Goal: Task Accomplishment & Management: Manage account settings

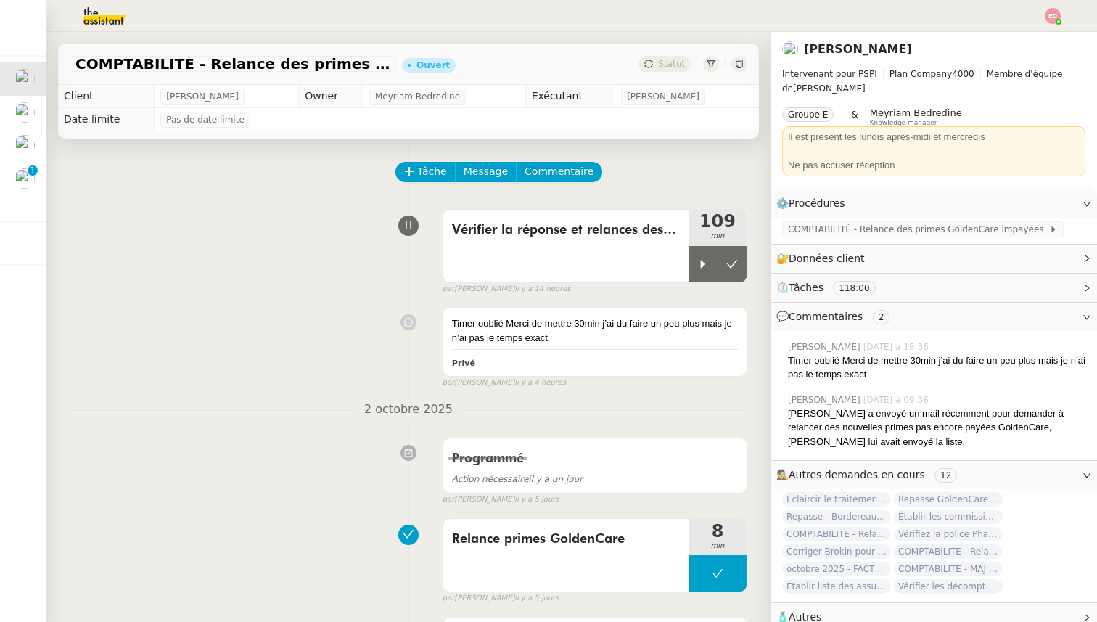
click at [678, 66] on span "Statut" at bounding box center [671, 64] width 27 height 10
click at [741, 265] on button at bounding box center [731, 264] width 29 height 36
click at [660, 63] on span "Statut" at bounding box center [671, 64] width 27 height 10
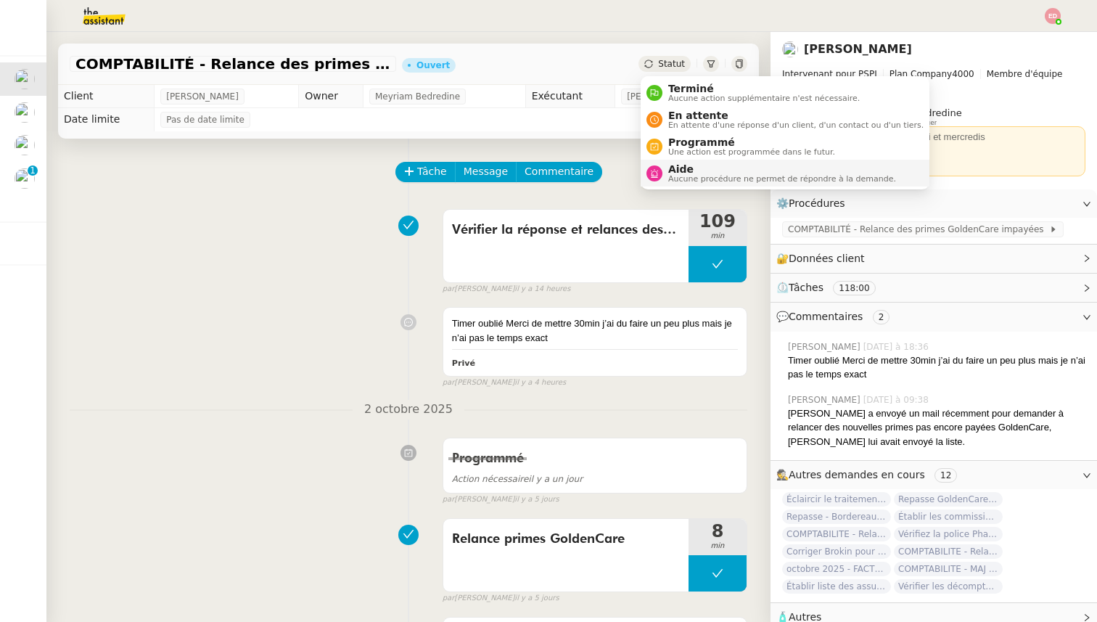
click at [702, 178] on span "Aucune procédure ne permet de répondre à la demande." at bounding box center [782, 179] width 228 height 8
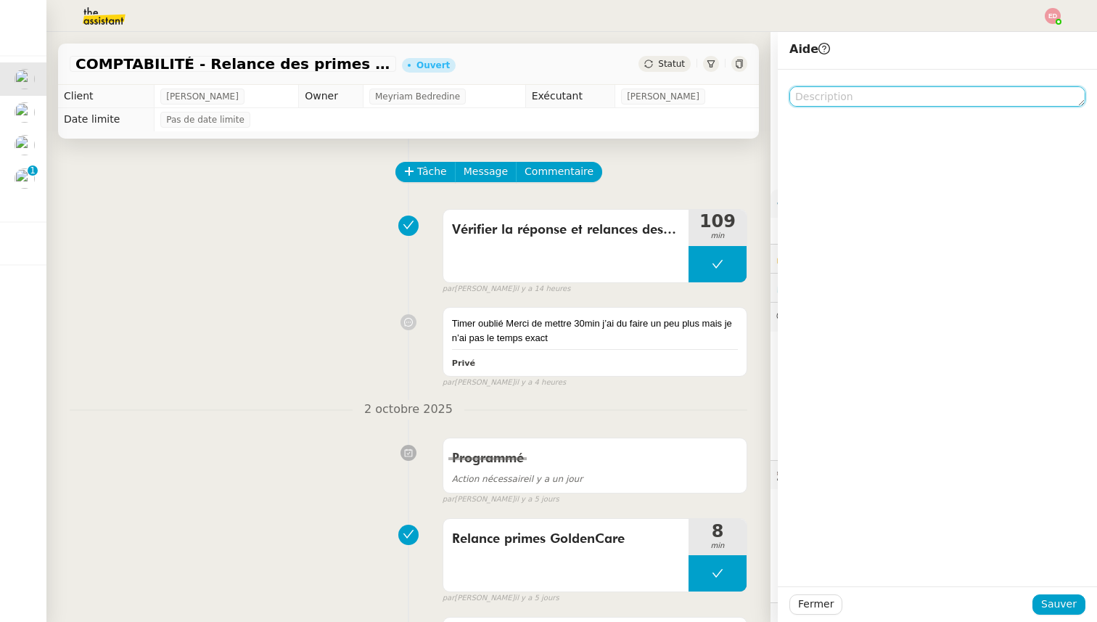
click at [843, 105] on textarea at bounding box center [937, 96] width 296 height 20
type textarea "Timer mal coupé, cf commentaire"
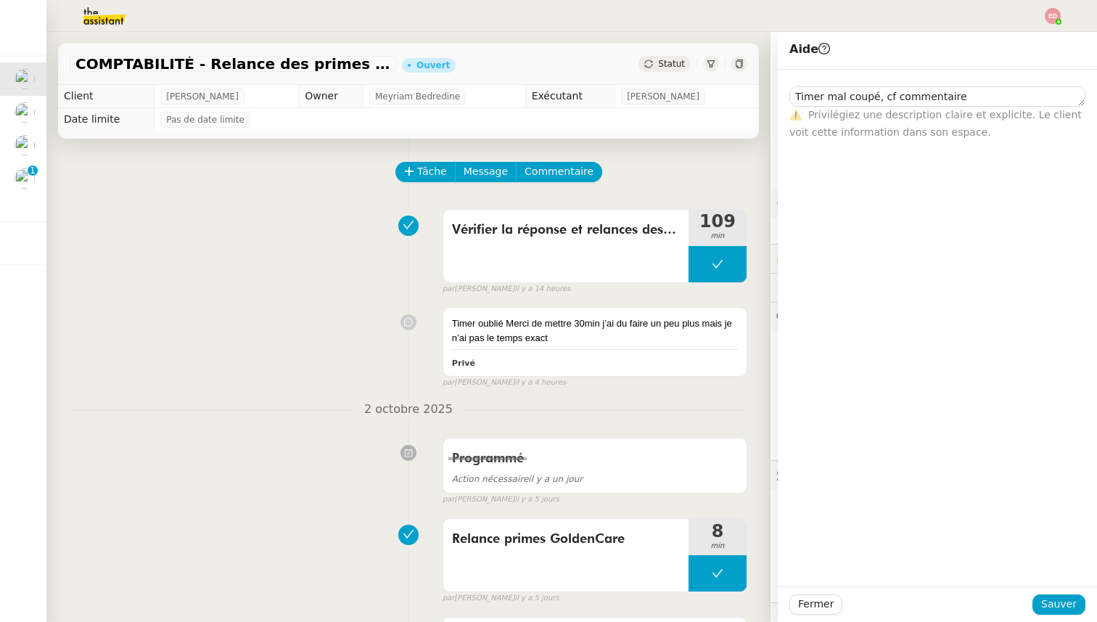
click at [1049, 593] on div "Fermer Sauver" at bounding box center [937, 604] width 319 height 36
click at [1058, 602] on span "Sauver" at bounding box center [1059, 604] width 36 height 17
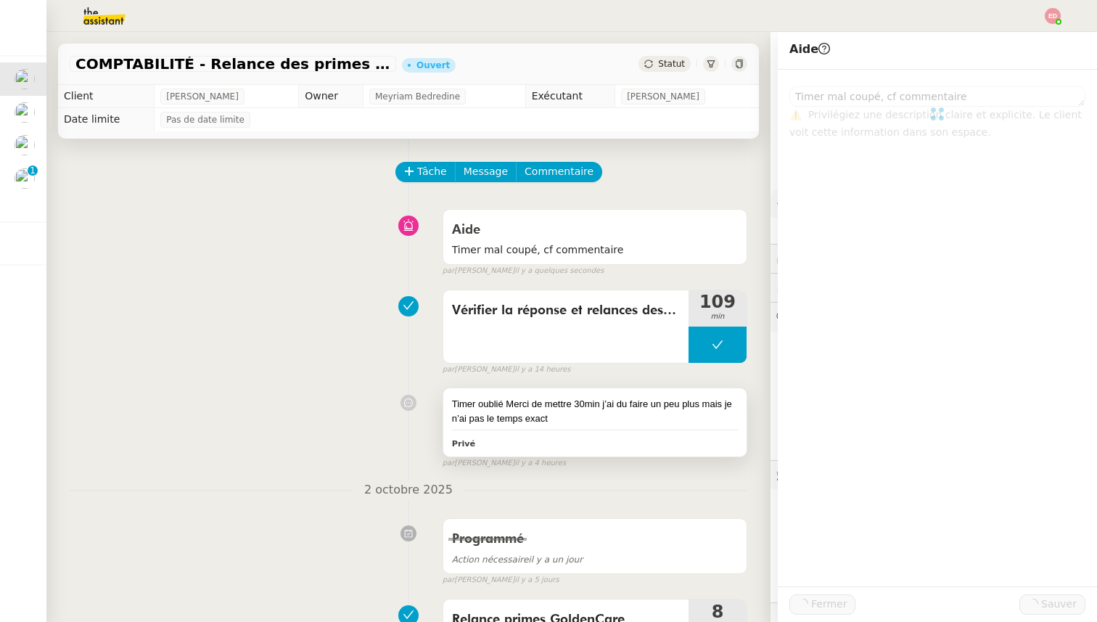
click at [492, 395] on div "Timer oublié Merci de mettre 30min j’ai du faire un peu plus mais je n’ai pas l…" at bounding box center [594, 421] width 303 height 67
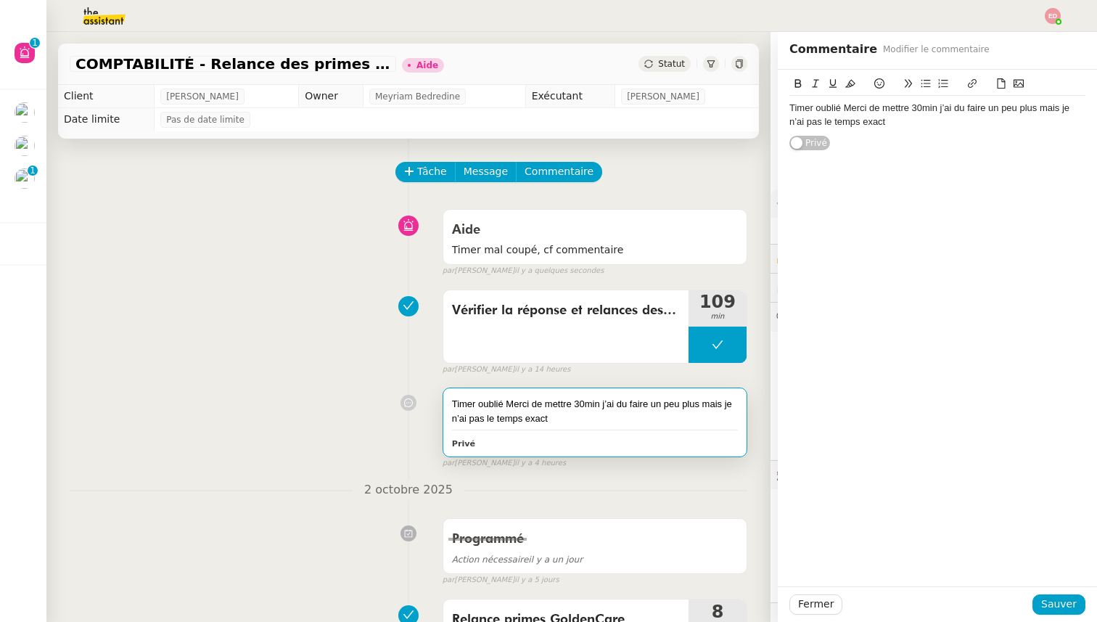
click at [828, 106] on div "Timer oublié Merci de mettre 30min j’ai du faire un peu plus mais je n’ai pas l…" at bounding box center [937, 115] width 296 height 27
click at [840, 107] on div "Timer oublié Merci de mettre 30min j’ai du faire un peu plus mais je n’ai pas l…" at bounding box center [937, 115] width 296 height 27
click at [834, 110] on div "Timer oublié Merci de mettre 30min j’ai du faire un peu plus mais je n’ai pas l…" at bounding box center [937, 115] width 296 height 27
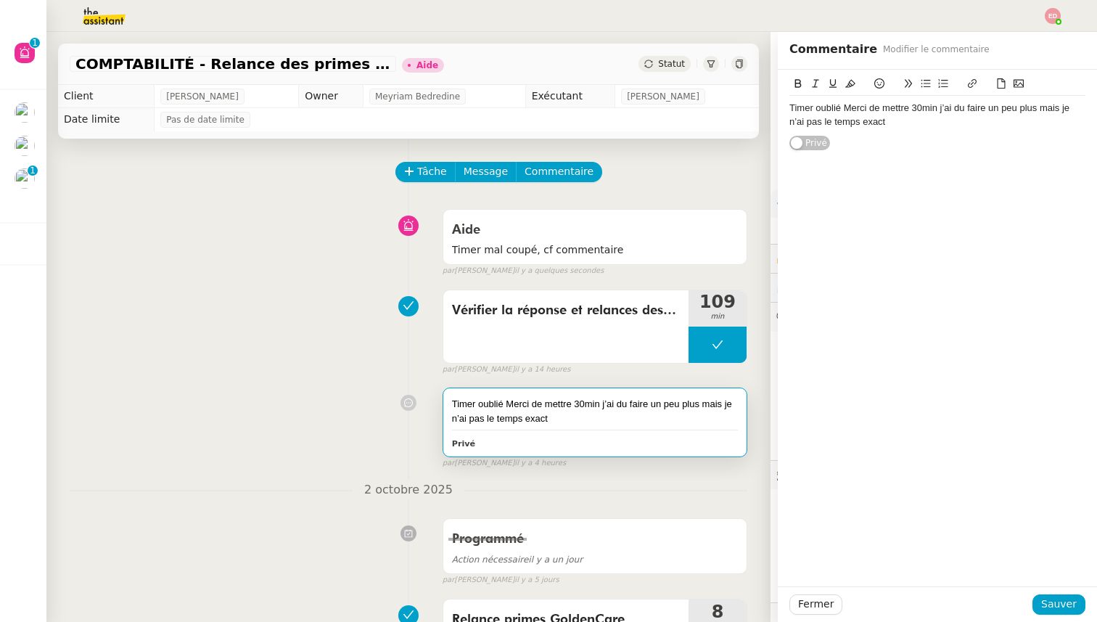
click at [834, 110] on div "Timer oublié Merci de mettre 30min j’ai du faire un peu plus mais je n’ai pas l…" at bounding box center [937, 115] width 296 height 27
click at [1060, 602] on span "Sauver" at bounding box center [1059, 604] width 36 height 17
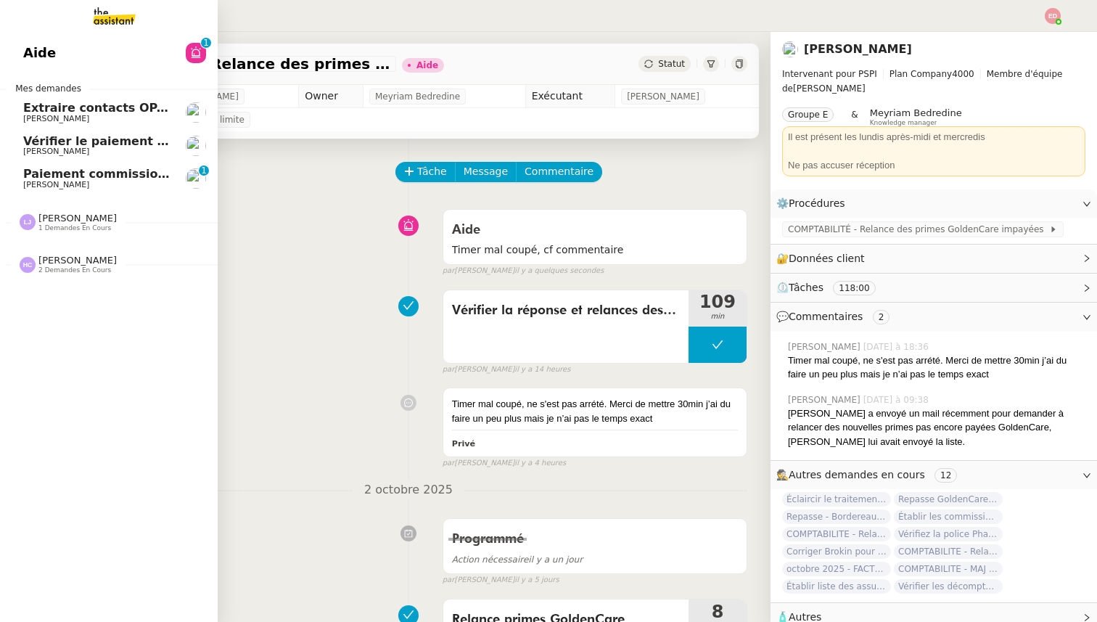
click at [37, 174] on span "Paiement commission [PERSON_NAME]" at bounding box center [150, 174] width 255 height 14
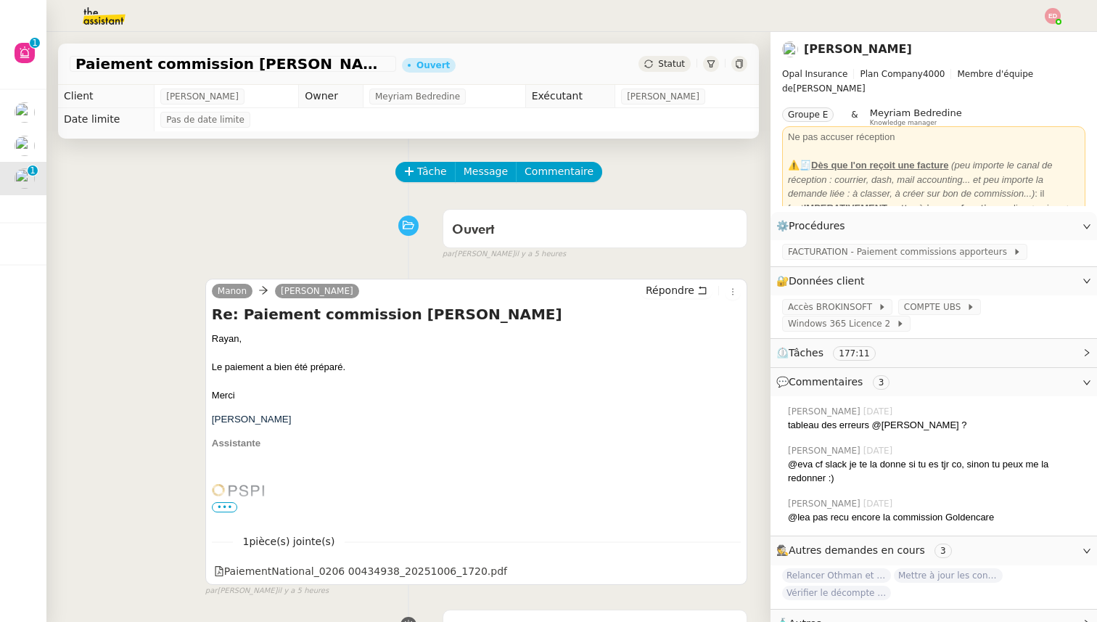
click at [670, 77] on div "Paiement commission [PERSON_NAME] Ouvert Statut" at bounding box center [408, 64] width 701 height 41
click at [667, 65] on span "Statut" at bounding box center [671, 64] width 27 height 10
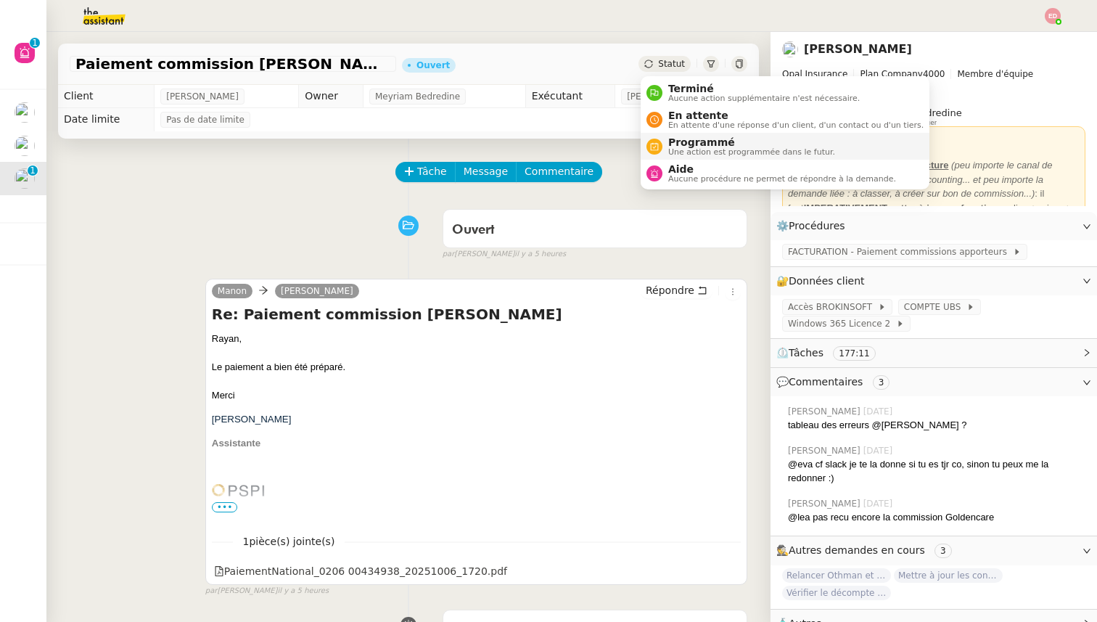
click at [691, 134] on li "Programmé Une action est programmée dans le futur." at bounding box center [785, 146] width 289 height 27
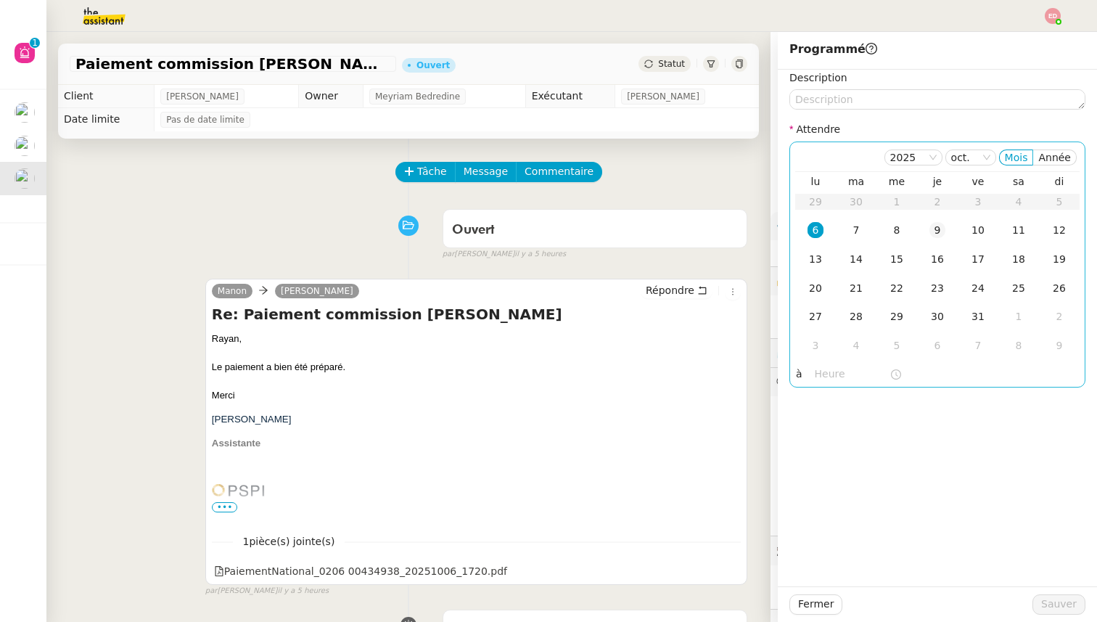
click at [938, 227] on div "9" at bounding box center [937, 230] width 16 height 16
click at [1045, 590] on div "Fermer Sauver" at bounding box center [937, 604] width 319 height 36
click at [1045, 598] on span "Sauver" at bounding box center [1059, 604] width 36 height 17
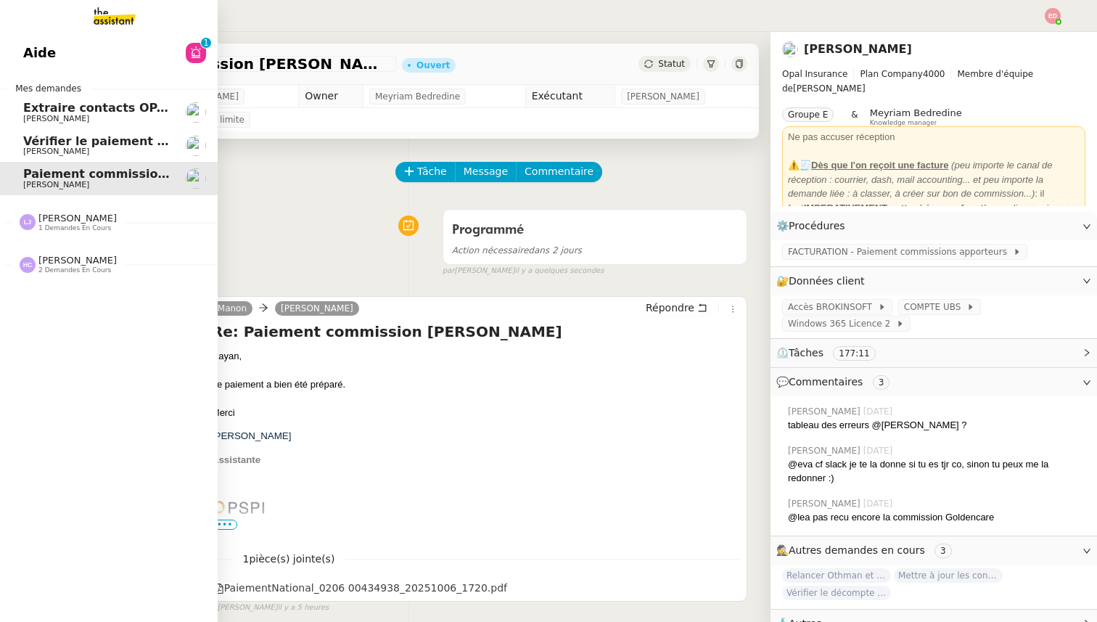
click at [30, 141] on link "Vérifier le paiement de la prime santé [PERSON_NAME]" at bounding box center [109, 145] width 218 height 33
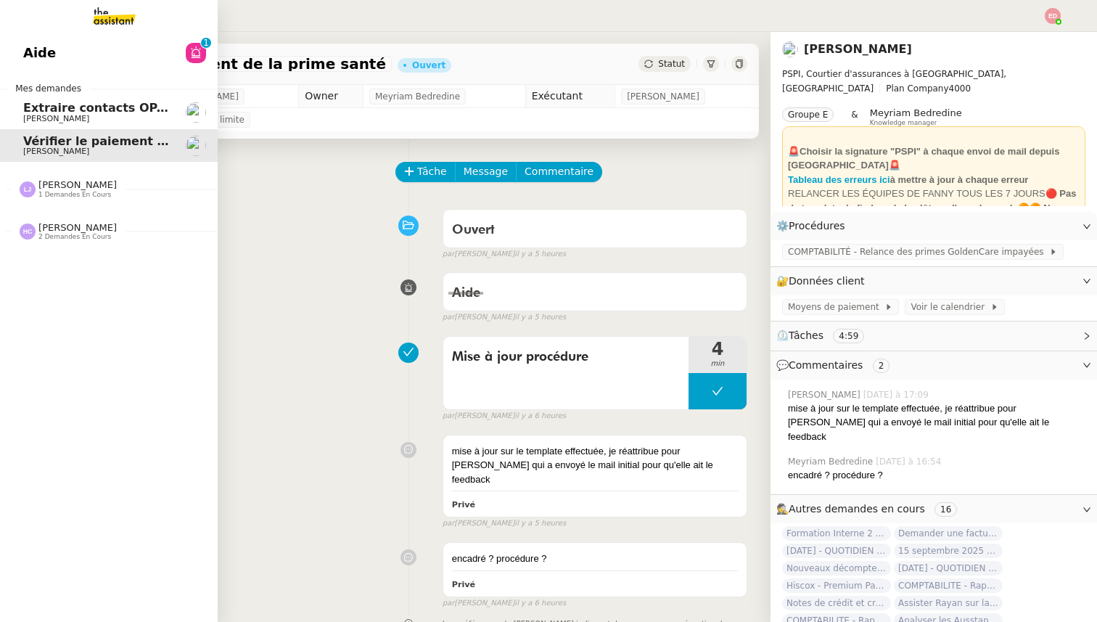
click at [30, 118] on span "[PERSON_NAME]" at bounding box center [56, 118] width 66 height 9
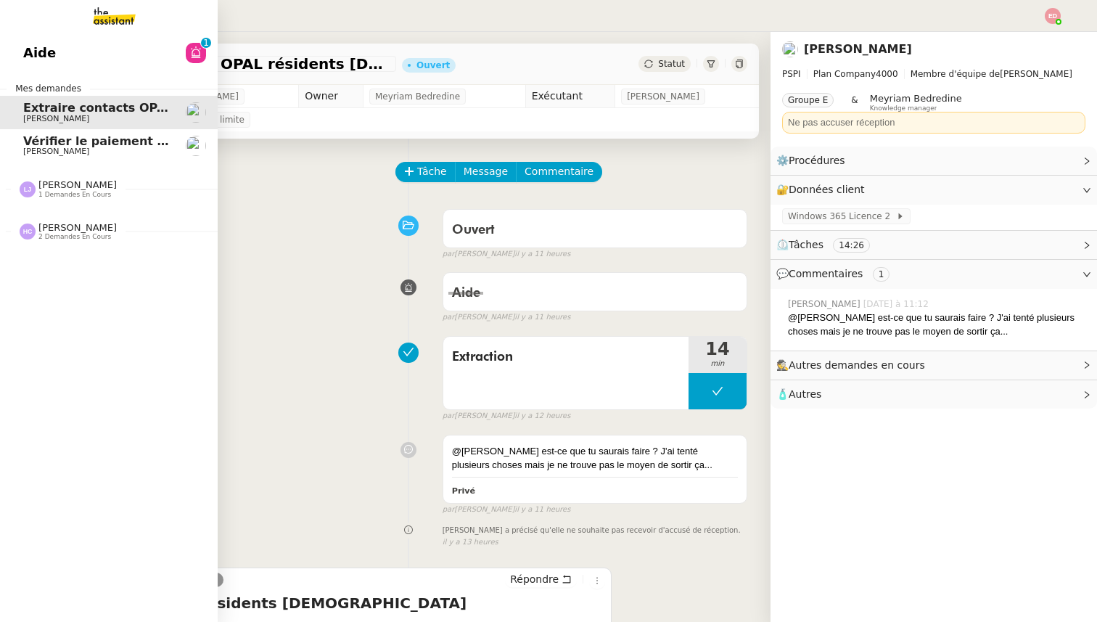
click at [48, 176] on span "[PERSON_NAME] 1 demandes en cours" at bounding box center [115, 183] width 218 height 30
click at [54, 260] on span "[PERSON_NAME]" at bounding box center [77, 260] width 78 height 11
